Goal: Information Seeking & Learning: Find specific fact

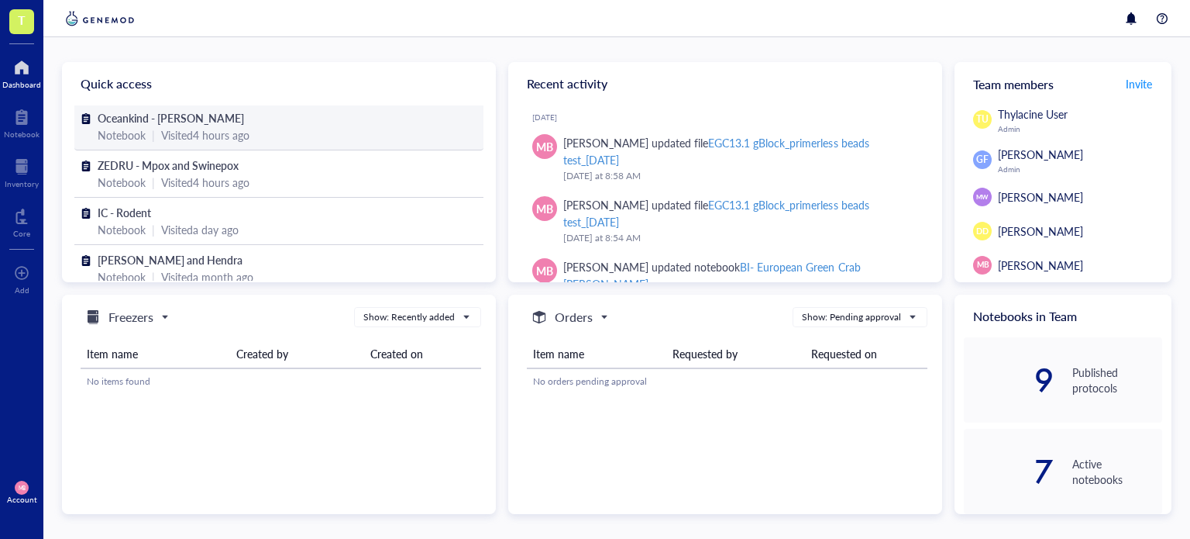
scroll to position [43, 0]
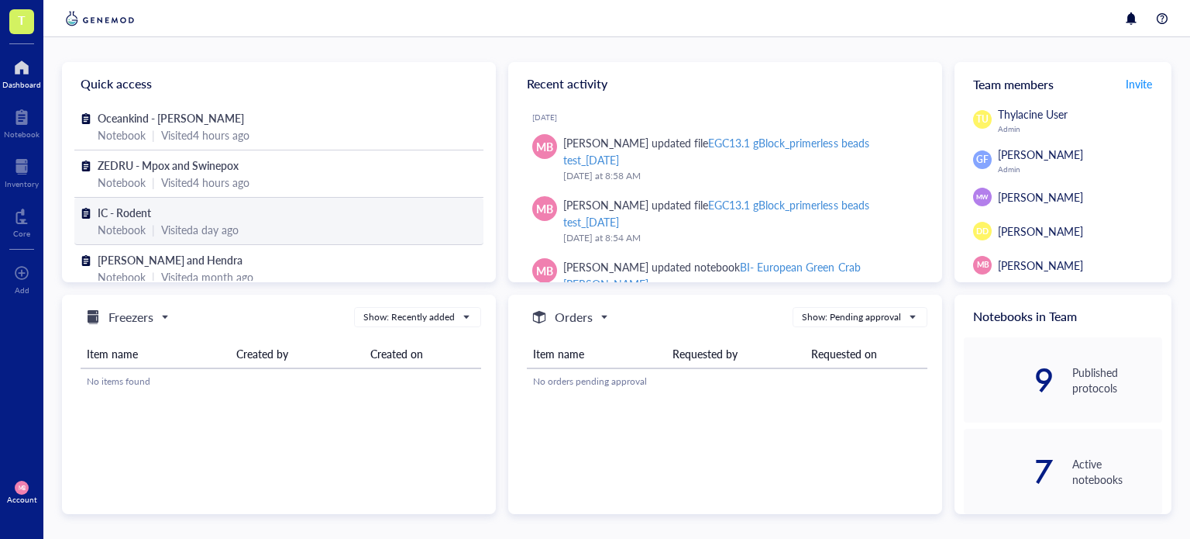
click at [183, 211] on div "IC - Rodent" at bounding box center [279, 212] width 363 height 17
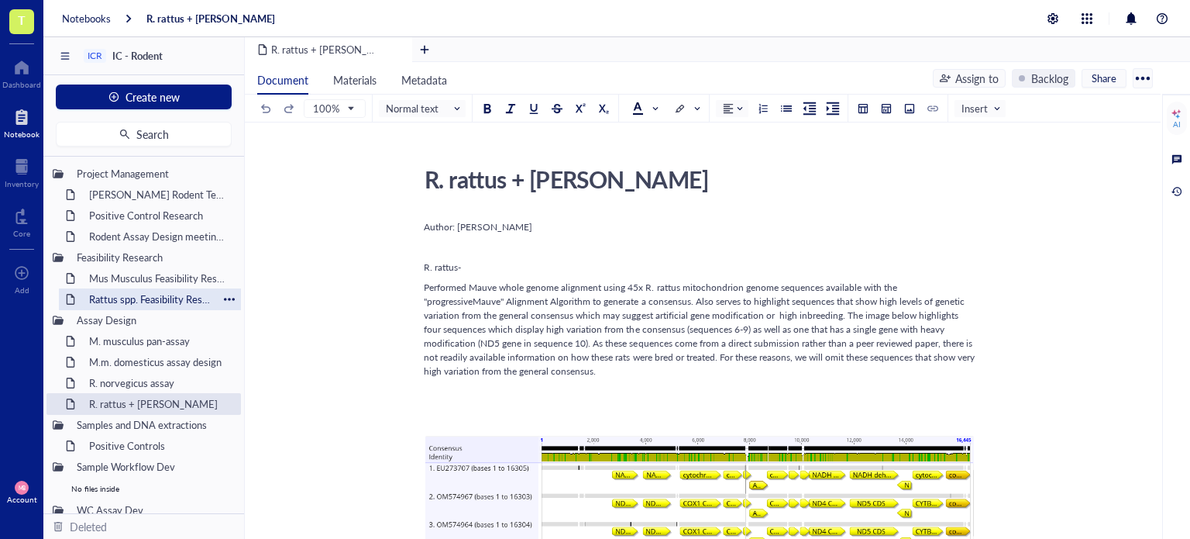
click at [173, 296] on div "Rattus spp. Feasibility Research" at bounding box center [150, 299] width 136 height 22
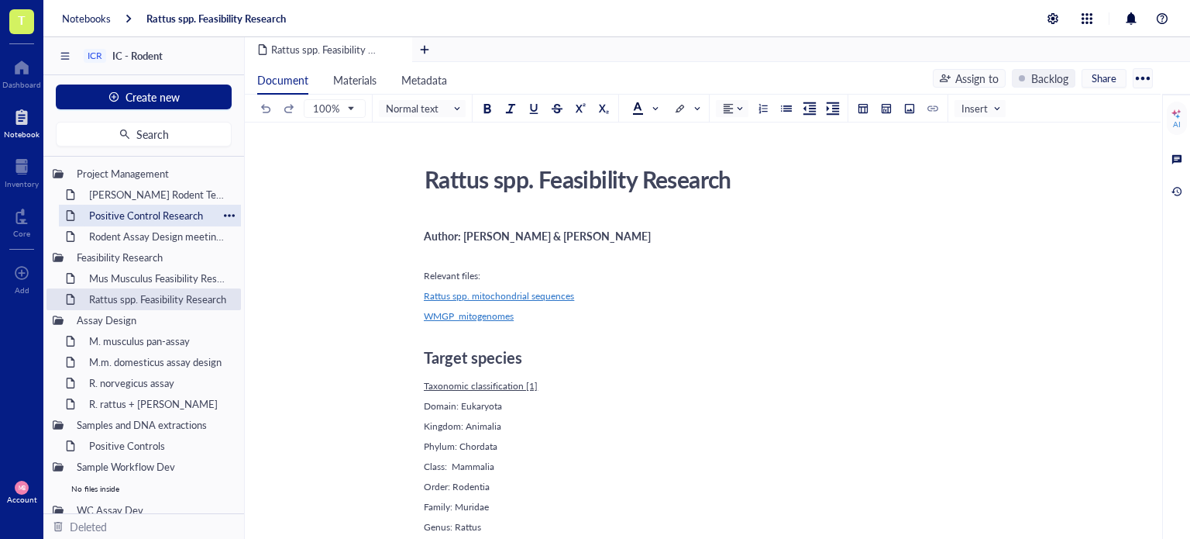
click at [164, 213] on div "Positive Control Research" at bounding box center [150, 216] width 136 height 22
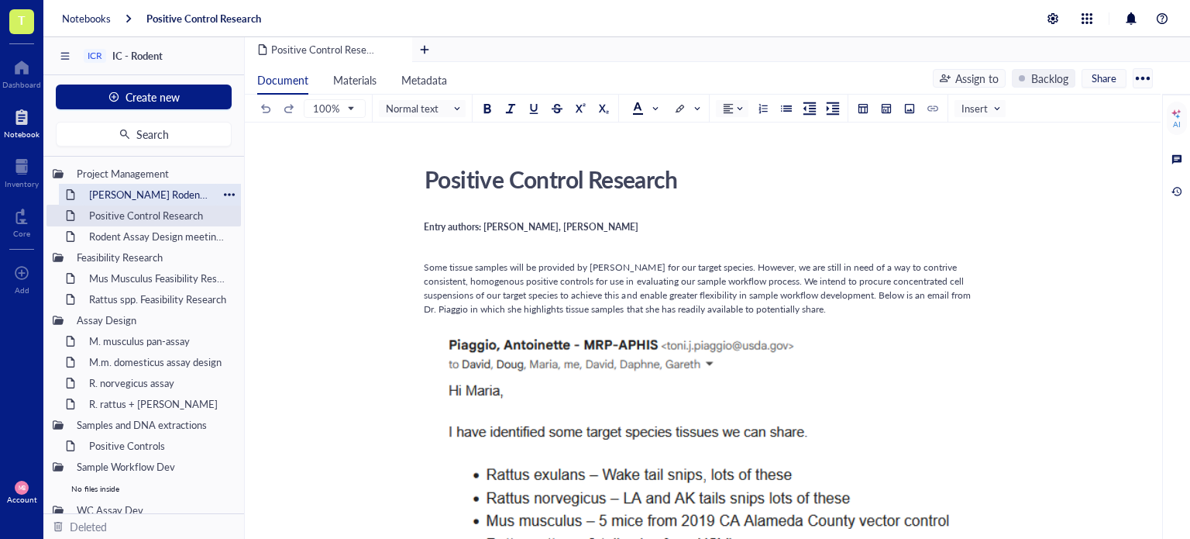
click at [164, 191] on div "[PERSON_NAME] Rodent Test Full Proposal" at bounding box center [150, 195] width 136 height 22
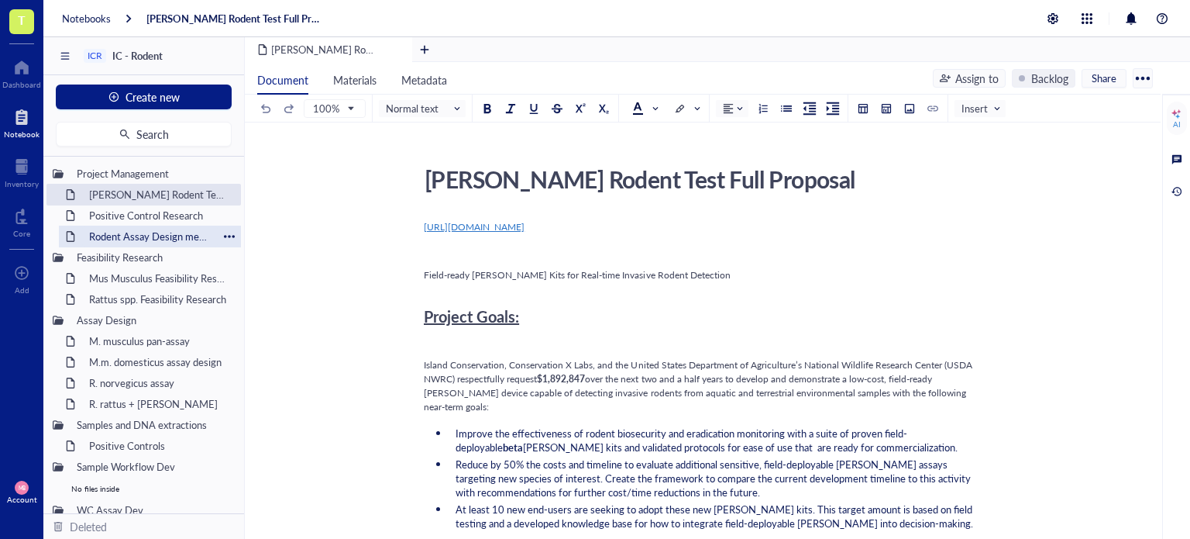
click at [160, 234] on div "Rodent Assay Design meeting_[DATE]" at bounding box center [150, 237] width 136 height 22
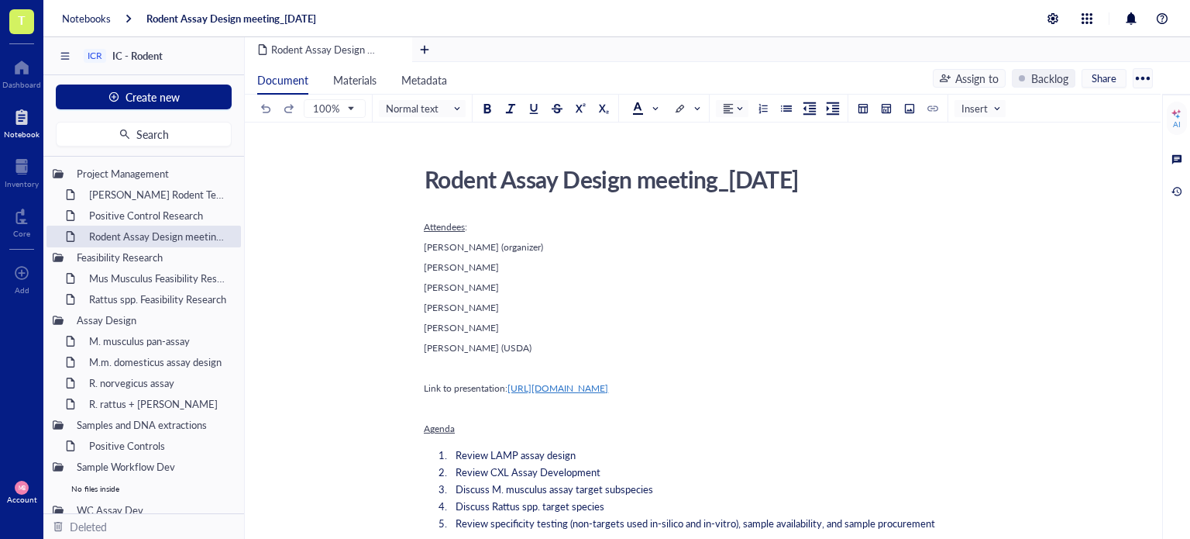
drag, startPoint x: 738, startPoint y: 179, endPoint x: 845, endPoint y: 185, distance: 107.1
click at [845, 185] on div "Rodent Assay Design meeting_[DATE]" at bounding box center [694, 179] width 552 height 39
click at [845, 185] on textarea "Rodent Assay Design meeting_[DATE]" at bounding box center [694, 178] width 550 height 37
drag, startPoint x: 833, startPoint y: 175, endPoint x: 743, endPoint y: 181, distance: 90.1
drag, startPoint x: 743, startPoint y: 181, endPoint x: 735, endPoint y: 181, distance: 8.5
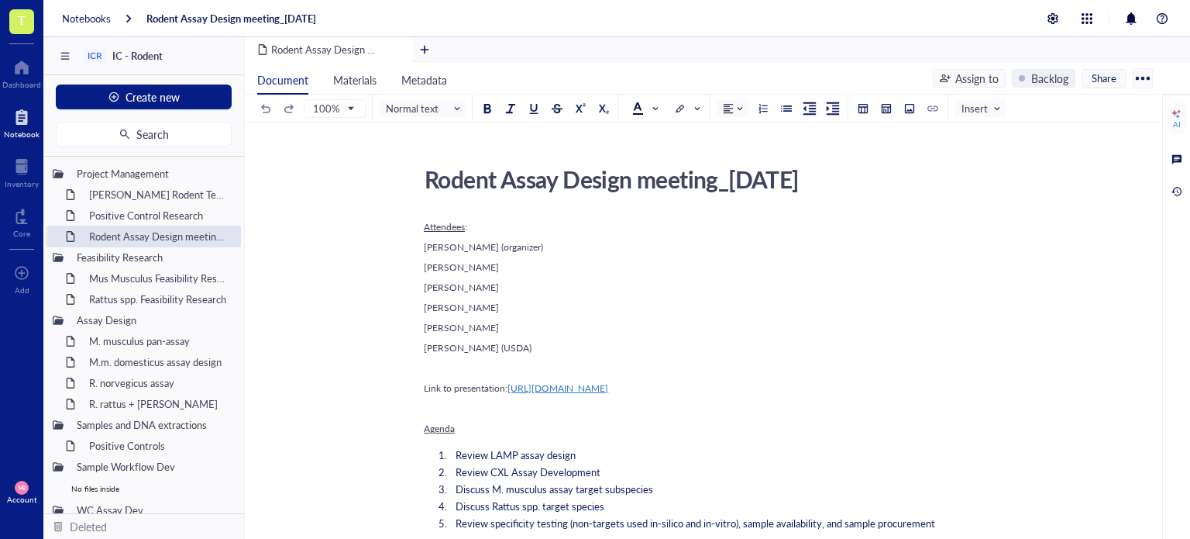
drag, startPoint x: 735, startPoint y: 181, endPoint x: 831, endPoint y: 182, distance: 96.1
click at [831, 182] on textarea "Rodent Assay Design meeting_[DATE]" at bounding box center [694, 178] width 550 height 37
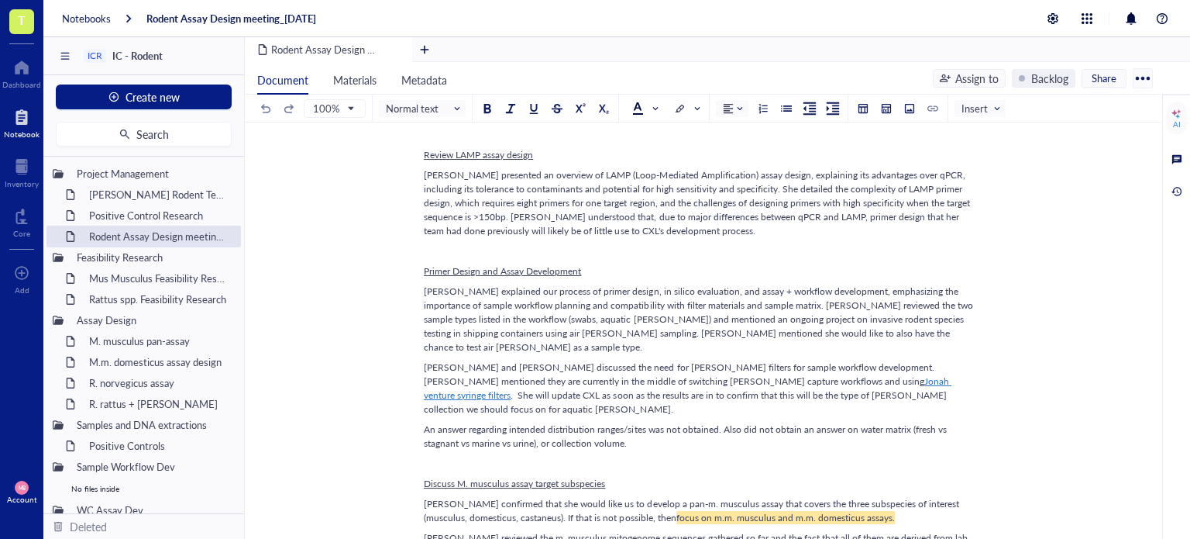
scroll to position [560, 0]
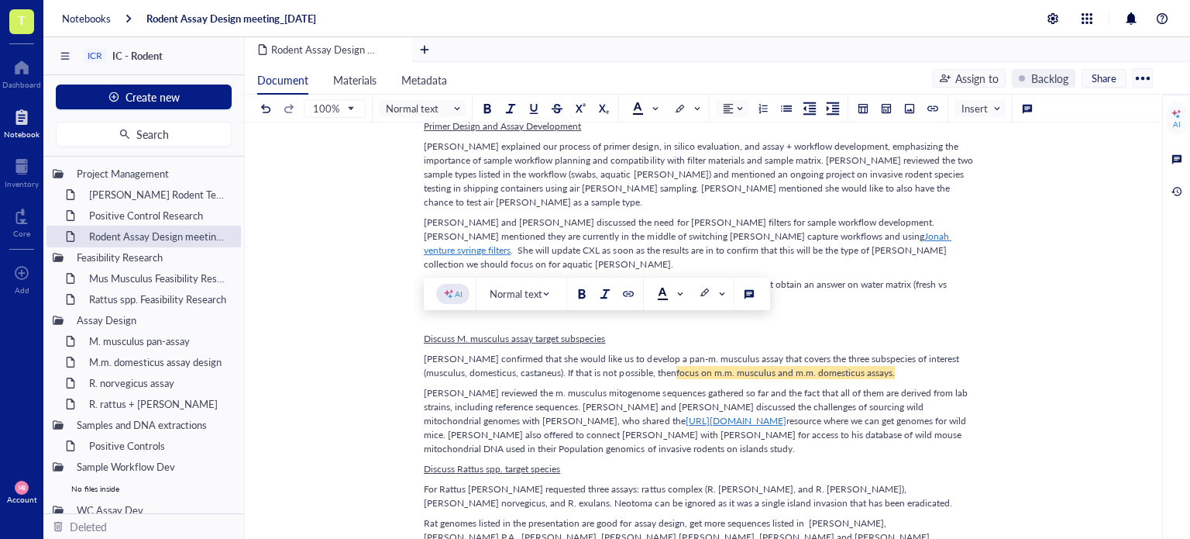
drag, startPoint x: 424, startPoint y: 330, endPoint x: 866, endPoint y: 343, distance: 442.7
click at [866, 352] on div "[PERSON_NAME] confirmed that she would like us to develop a pan-m. musculus ass…" at bounding box center [700, 366] width 552 height 28
copy div "[PERSON_NAME] confirmed that she would like us to develop a pan-m. musculus ass…"
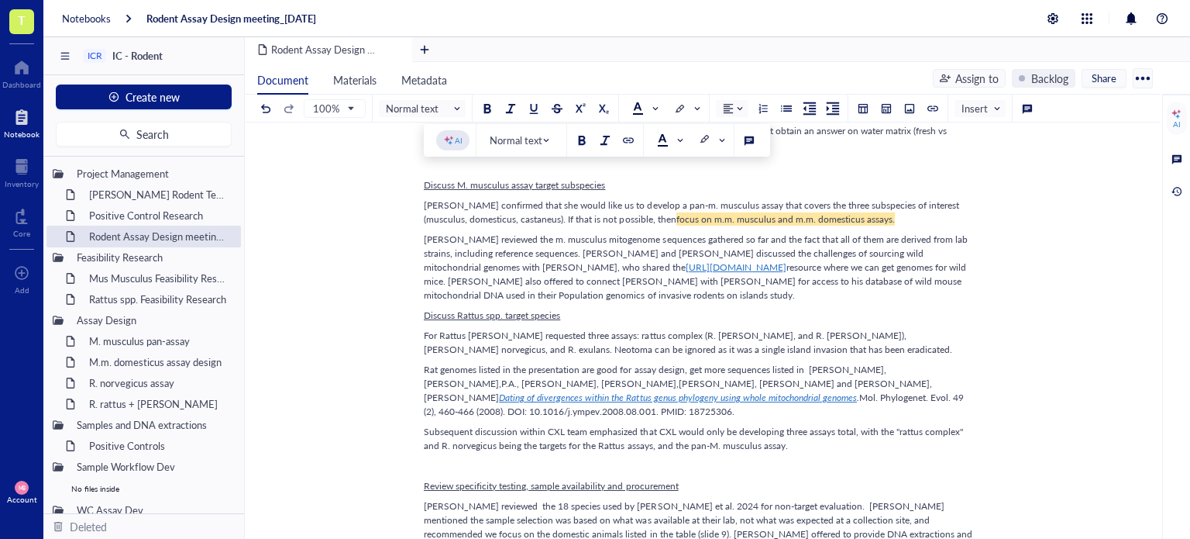
scroll to position [715, 0]
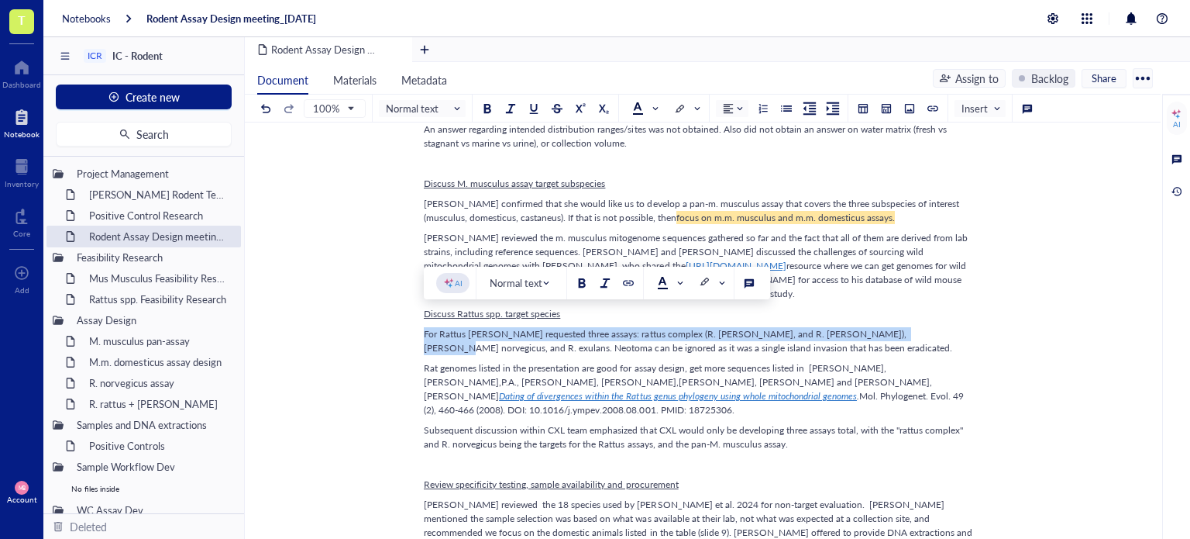
drag, startPoint x: 423, startPoint y: 316, endPoint x: 883, endPoint y: 320, distance: 459.6
click at [883, 327] on span "For Rattus [PERSON_NAME] requested three assays: rattus complex (R. [PERSON_NAM…" at bounding box center [688, 340] width 529 height 27
copy span "For Rattus [PERSON_NAME] requested three assays: rattus complex (R. [PERSON_NAM…"
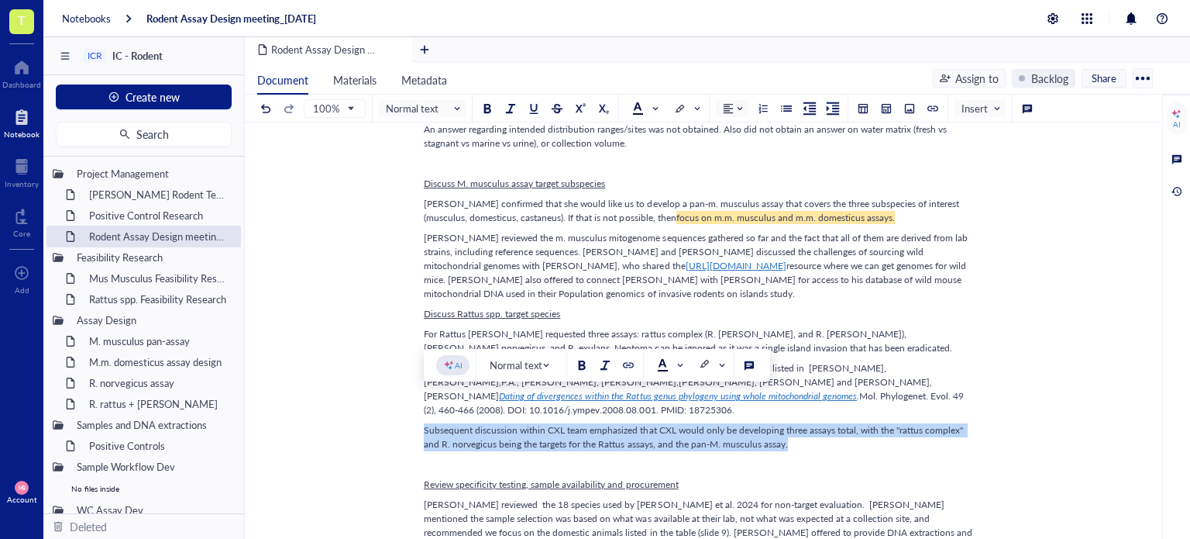
drag, startPoint x: 425, startPoint y: 406, endPoint x: 794, endPoint y: 409, distance: 368.9
click at [794, 423] on div "Subsequent discussion within CXL team emphasized that CXL would only be develop…" at bounding box center [700, 437] width 552 height 28
copy span "Subsequent discussion within CXL team emphasized that CXL would only be develop…"
